Goal: Task Accomplishment & Management: Manage account settings

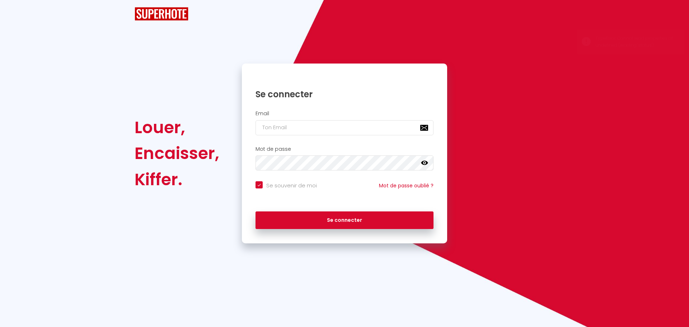
checkbox input "true"
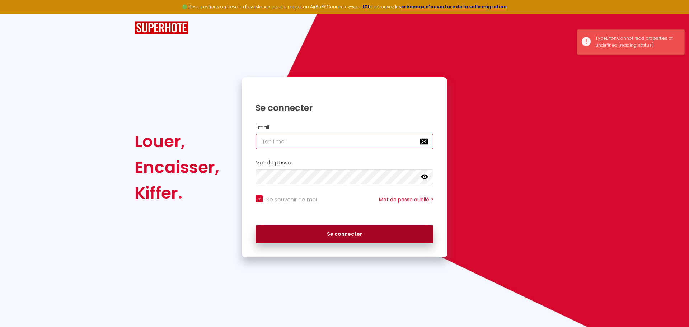
type input "[EMAIL_ADDRESS][DOMAIN_NAME]"
click at [353, 232] on button "Se connecter" at bounding box center [345, 234] width 178 height 18
checkbox input "true"
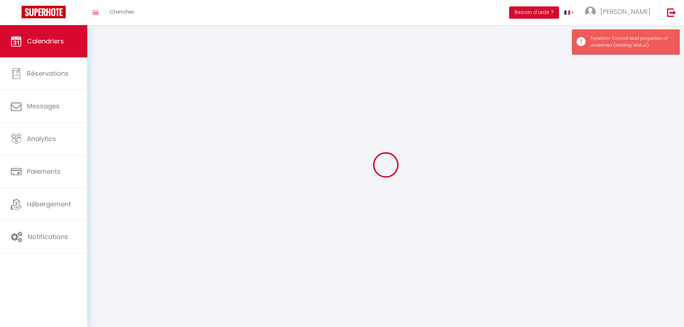
select select
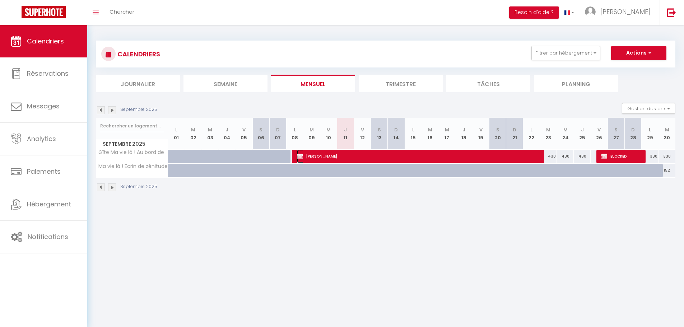
click at [537, 157] on span "[PERSON_NAME]" at bounding box center [418, 156] width 242 height 14
select select "OK"
select select "0"
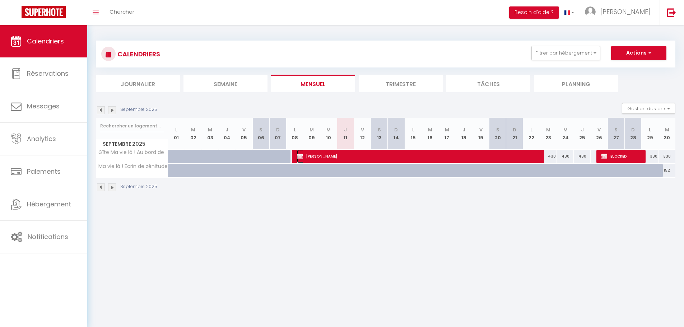
select select "1"
select select
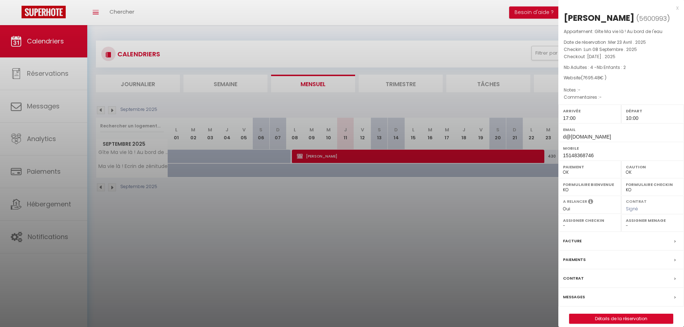
click at [270, 246] on div at bounding box center [342, 163] width 684 height 327
